Goal: Information Seeking & Learning: Learn about a topic

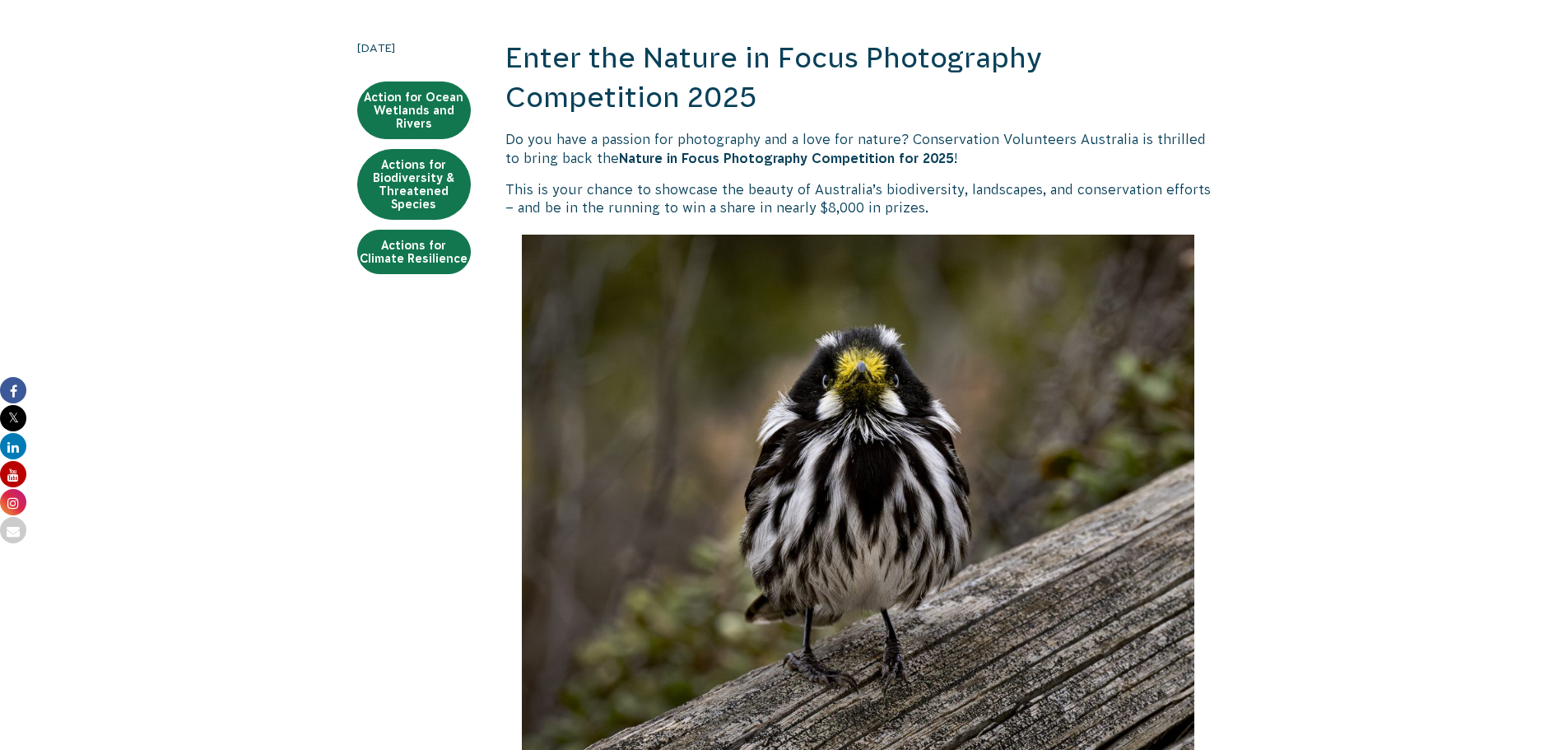
scroll to position [330, 0]
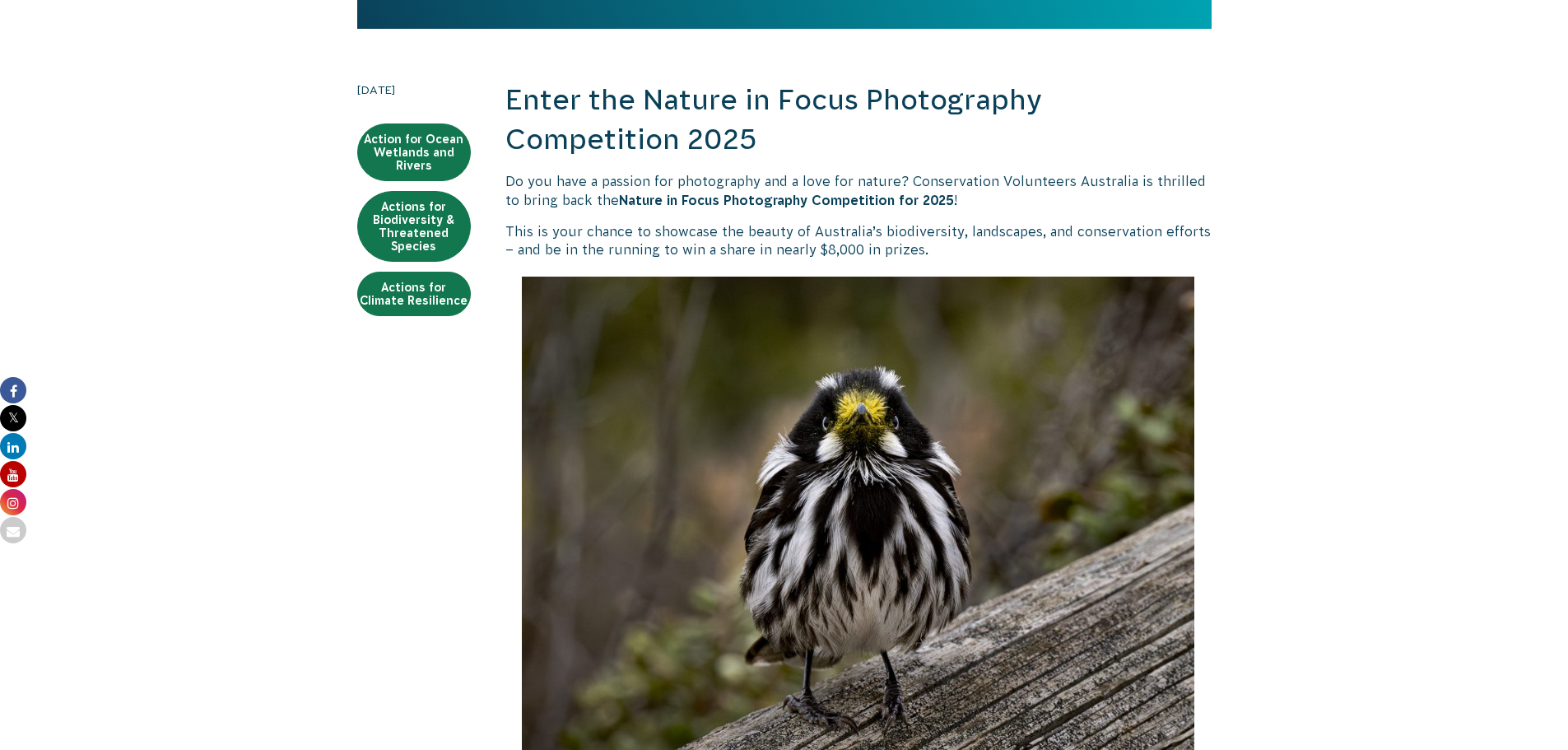
click at [758, 198] on strong "Nature in Focus Photography Competition for 2025" at bounding box center [786, 200] width 335 height 15
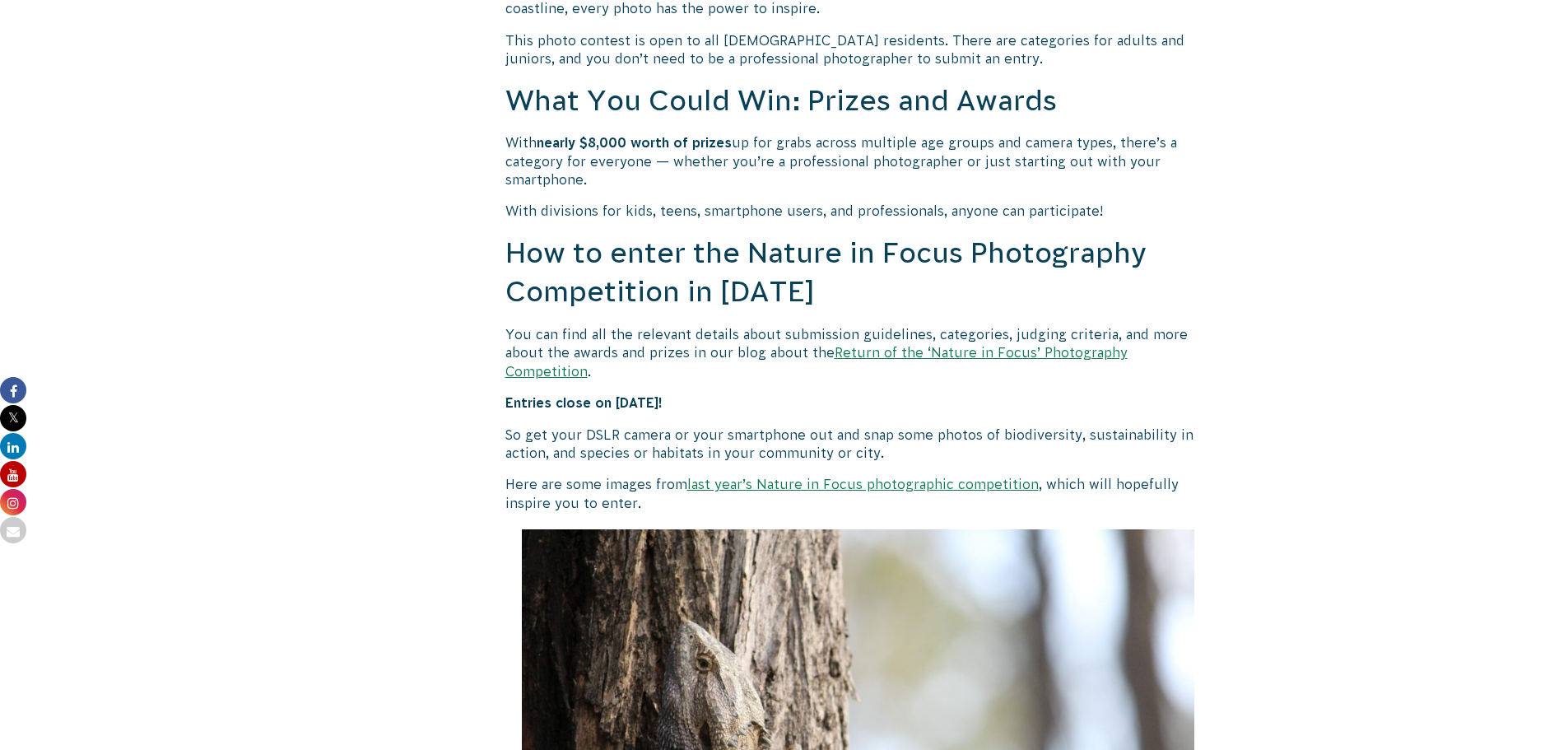
scroll to position [1318, 0]
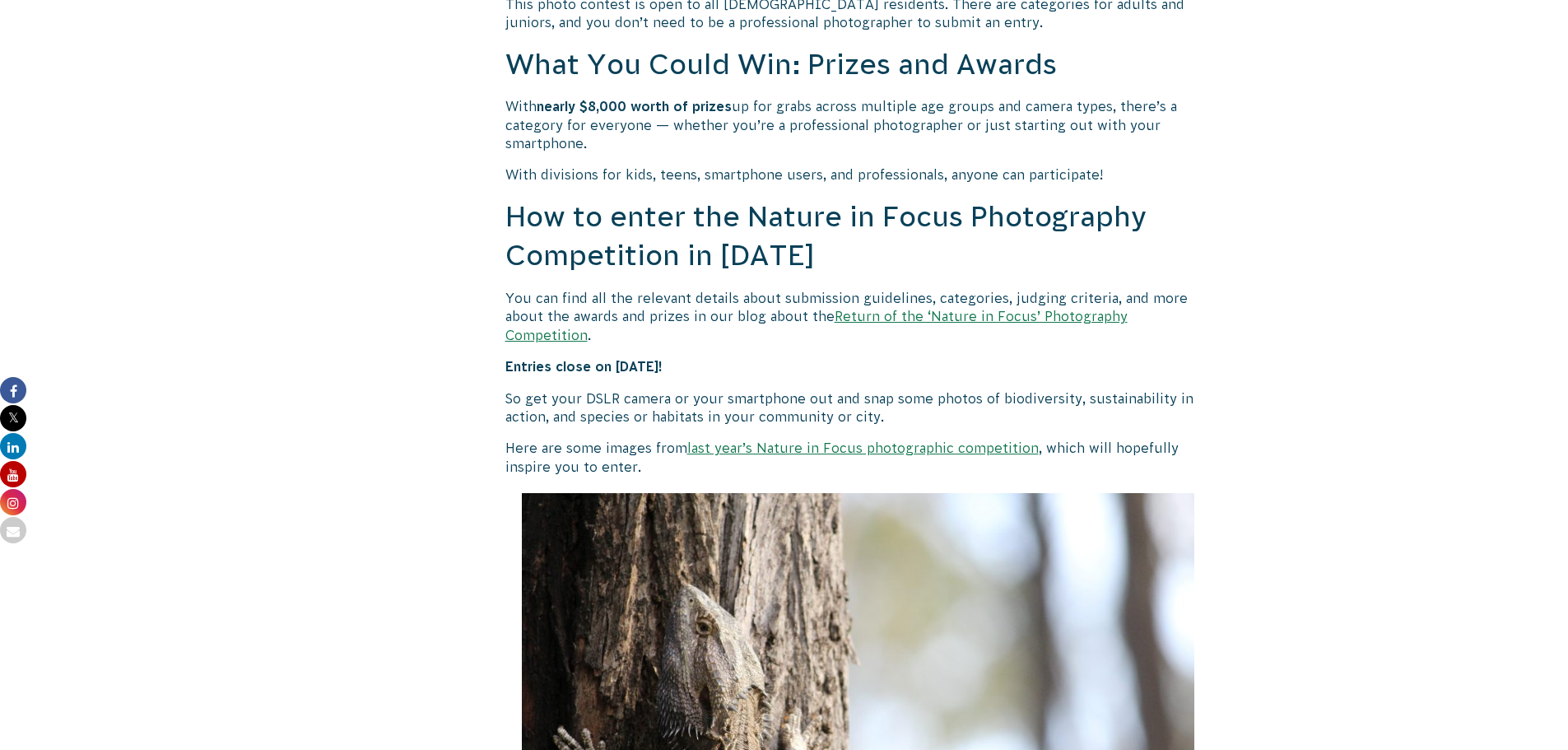
click at [889, 441] on link "last year’s Nature in Focus photographic competition" at bounding box center [863, 449] width 351 height 15
click at [901, 317] on link "Return of the ‘Nature in Focus’ Photography Competition" at bounding box center [816, 325] width 622 height 33
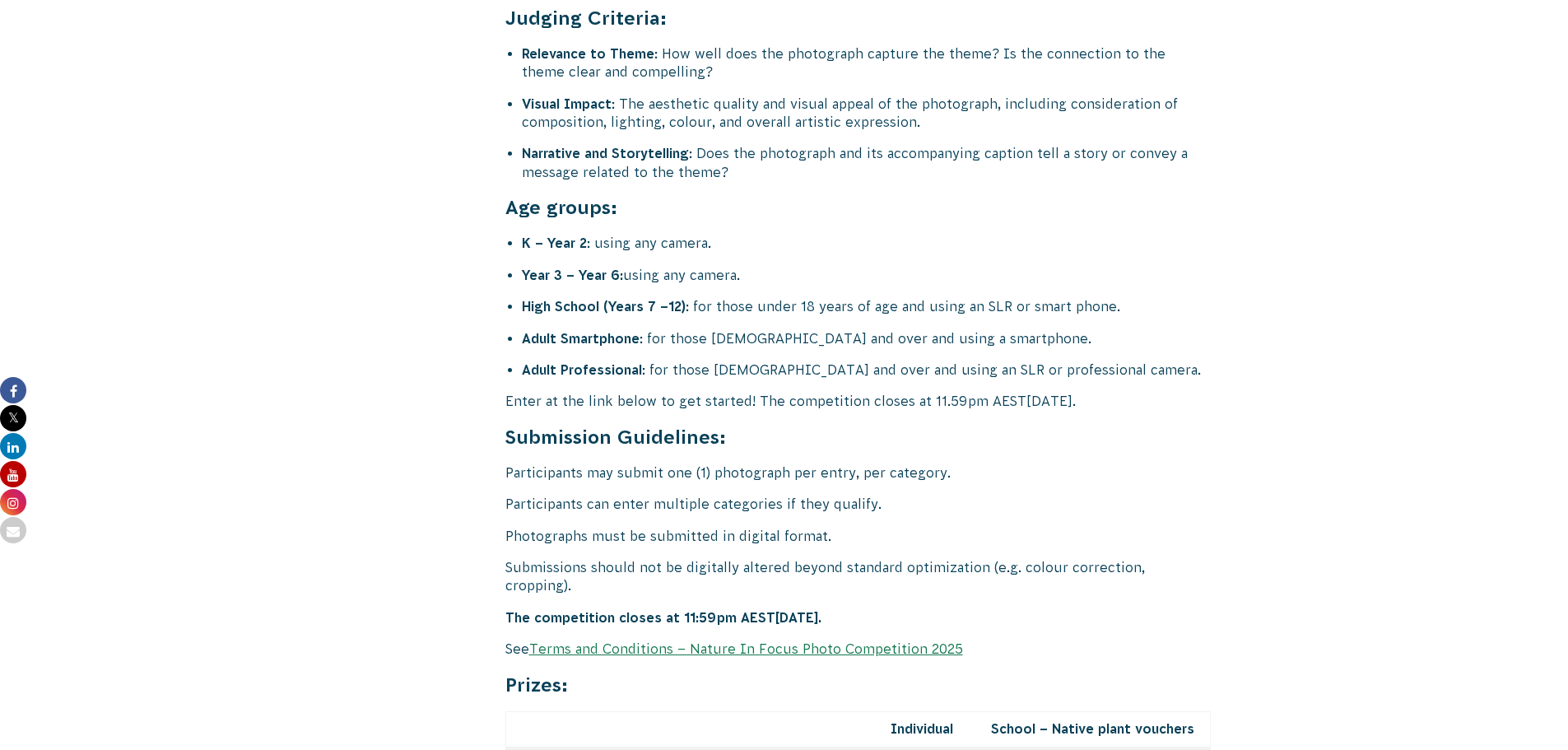
scroll to position [6343, 0]
